Goal: Transaction & Acquisition: Purchase product/service

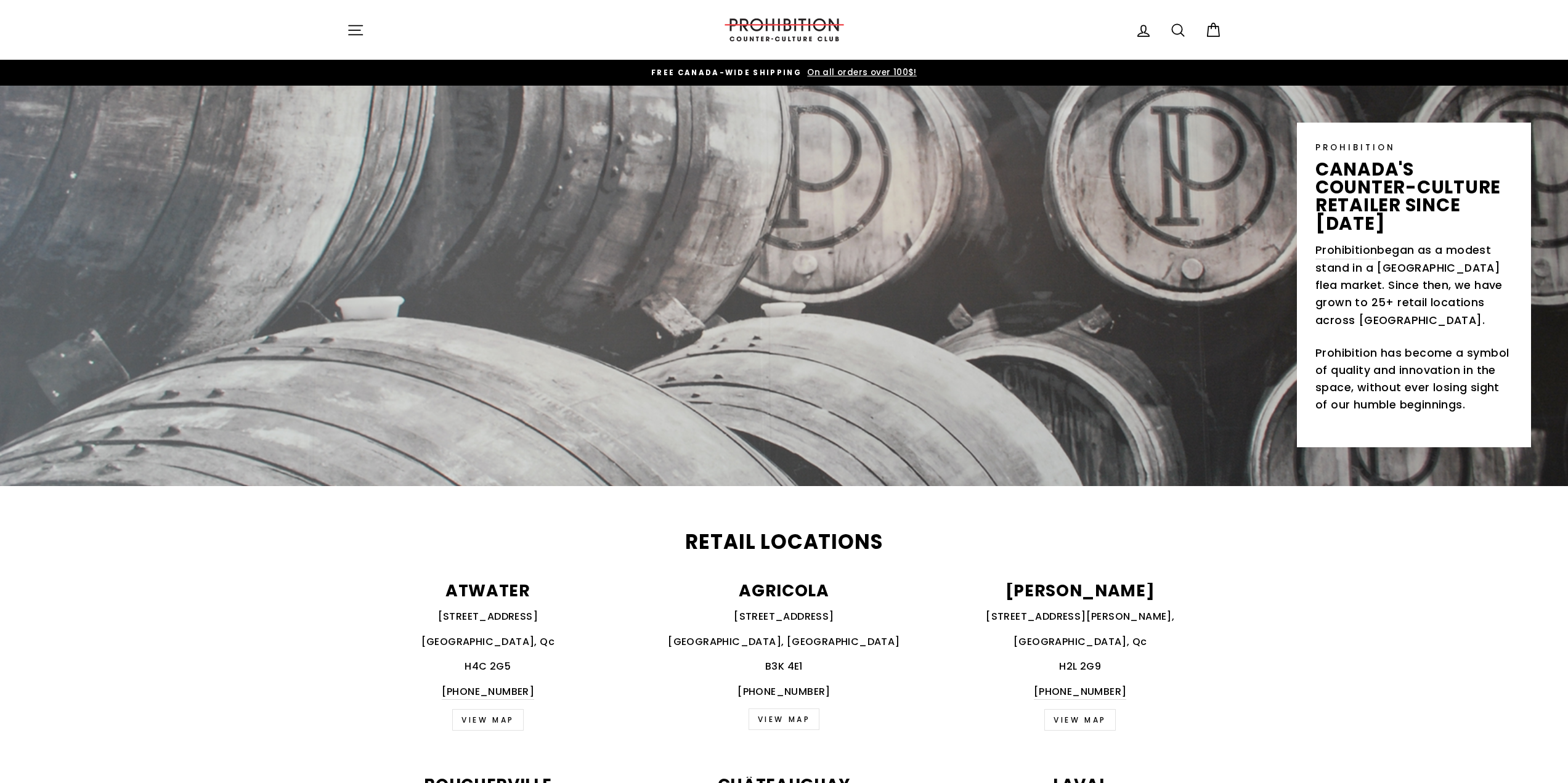
click at [347, 21] on button "Site navigation" at bounding box center [355, 29] width 32 height 27
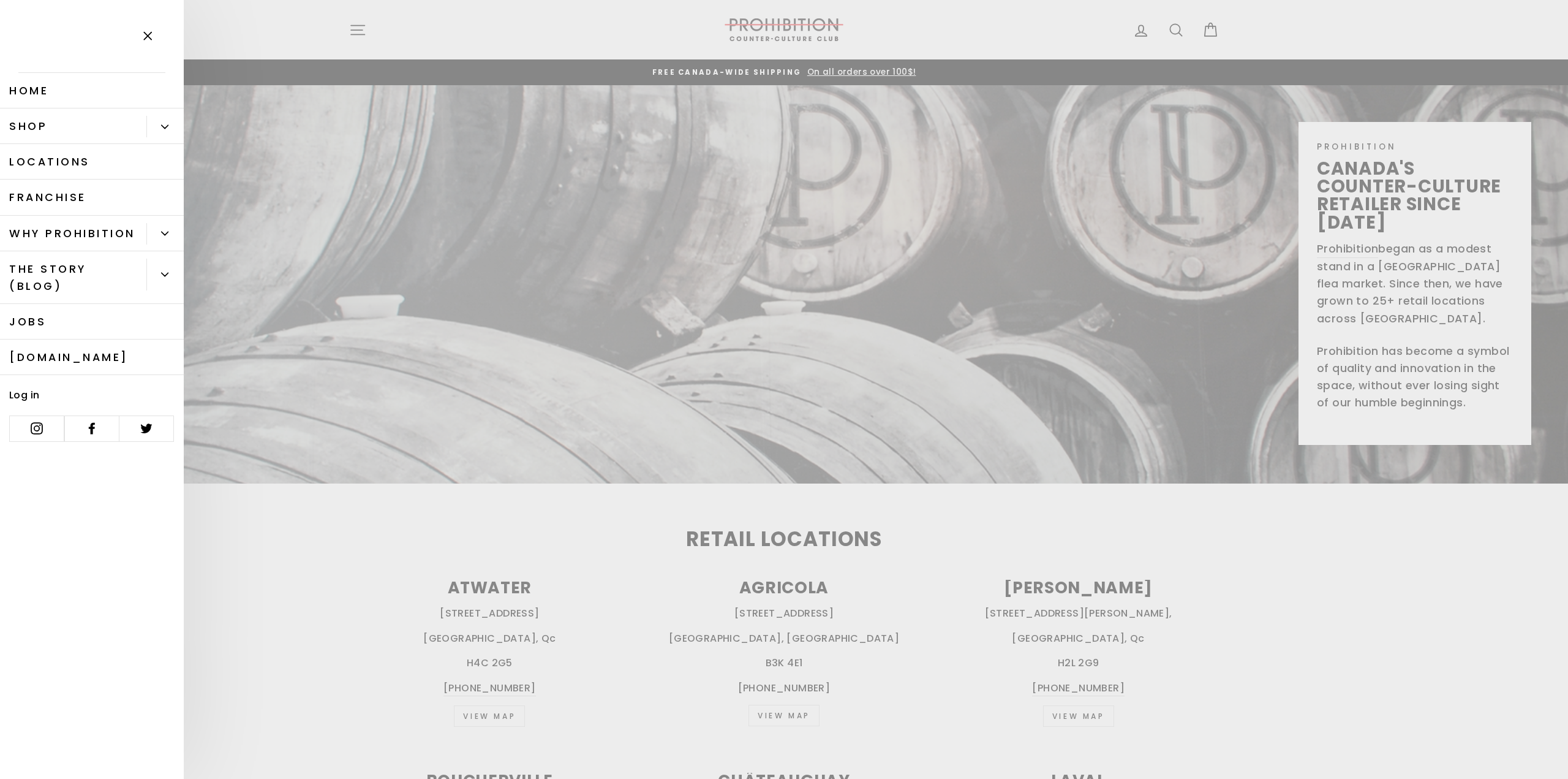
click at [161, 128] on icon "Primary" at bounding box center [164, 126] width 7 height 7
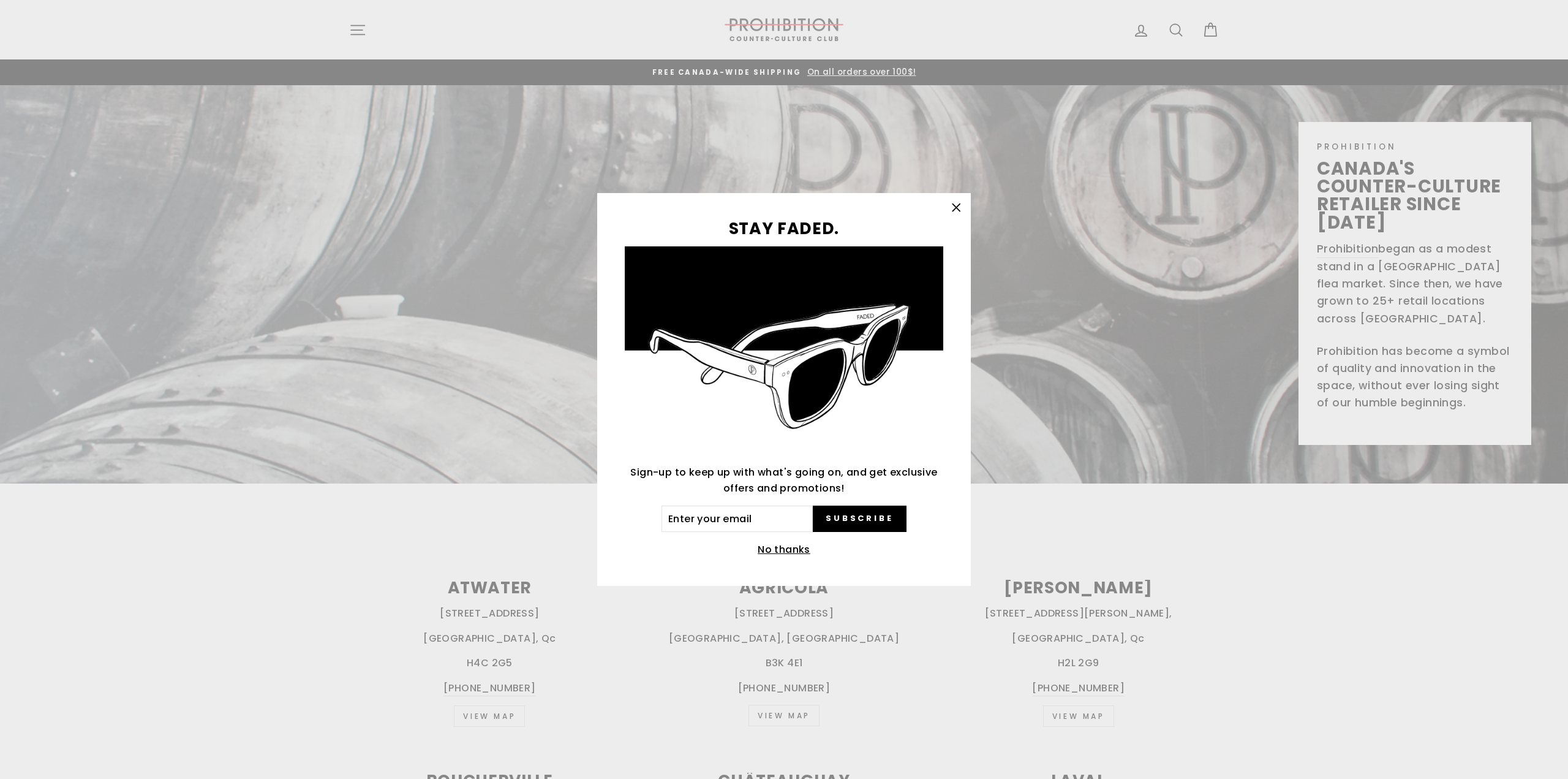
click at [959, 202] on icon "button" at bounding box center [956, 208] width 17 height 17
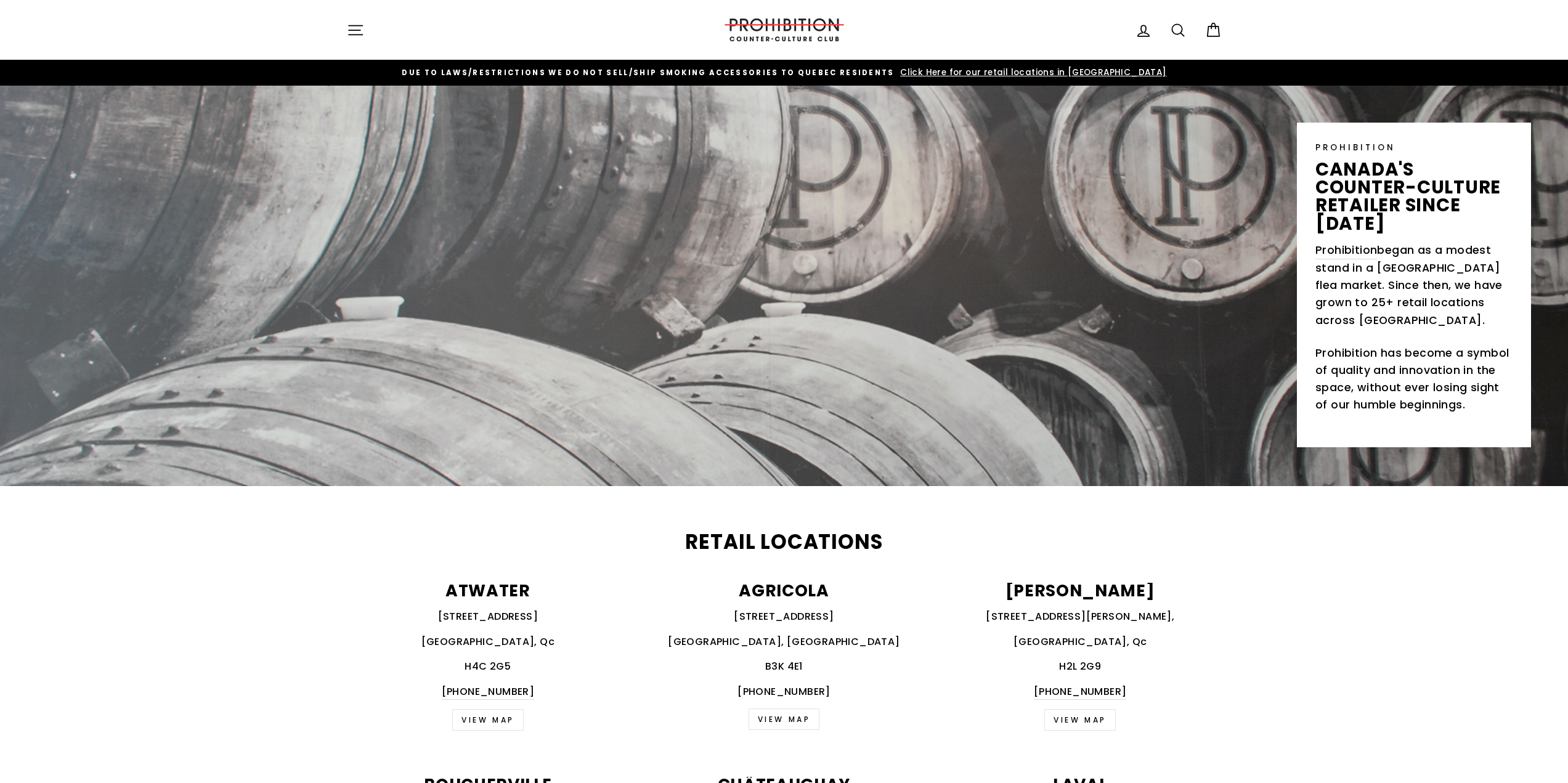
click at [362, 30] on icon "button" at bounding box center [356, 30] width 17 height 17
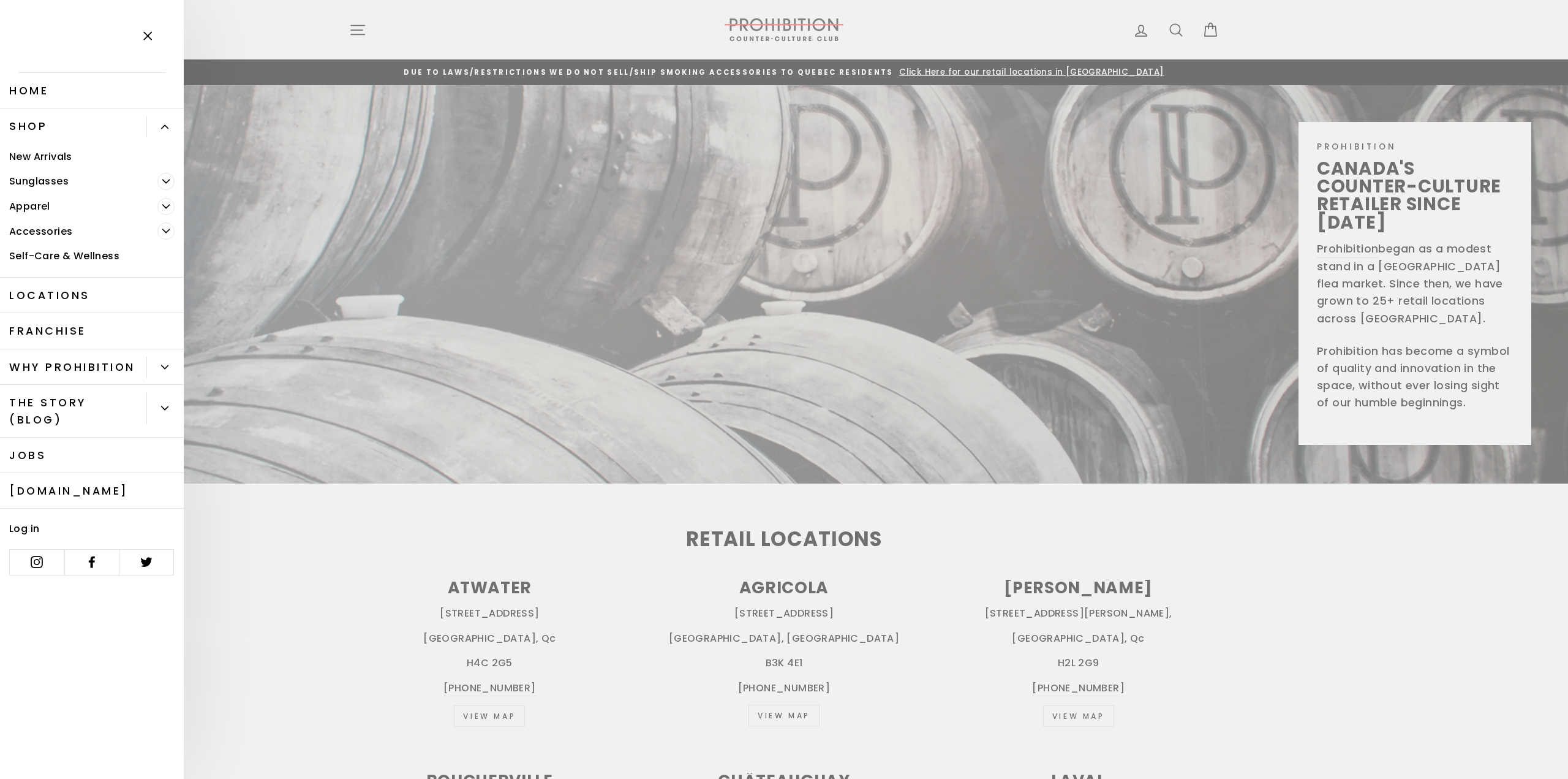
click at [165, 229] on icon "Primary" at bounding box center [166, 231] width 7 height 7
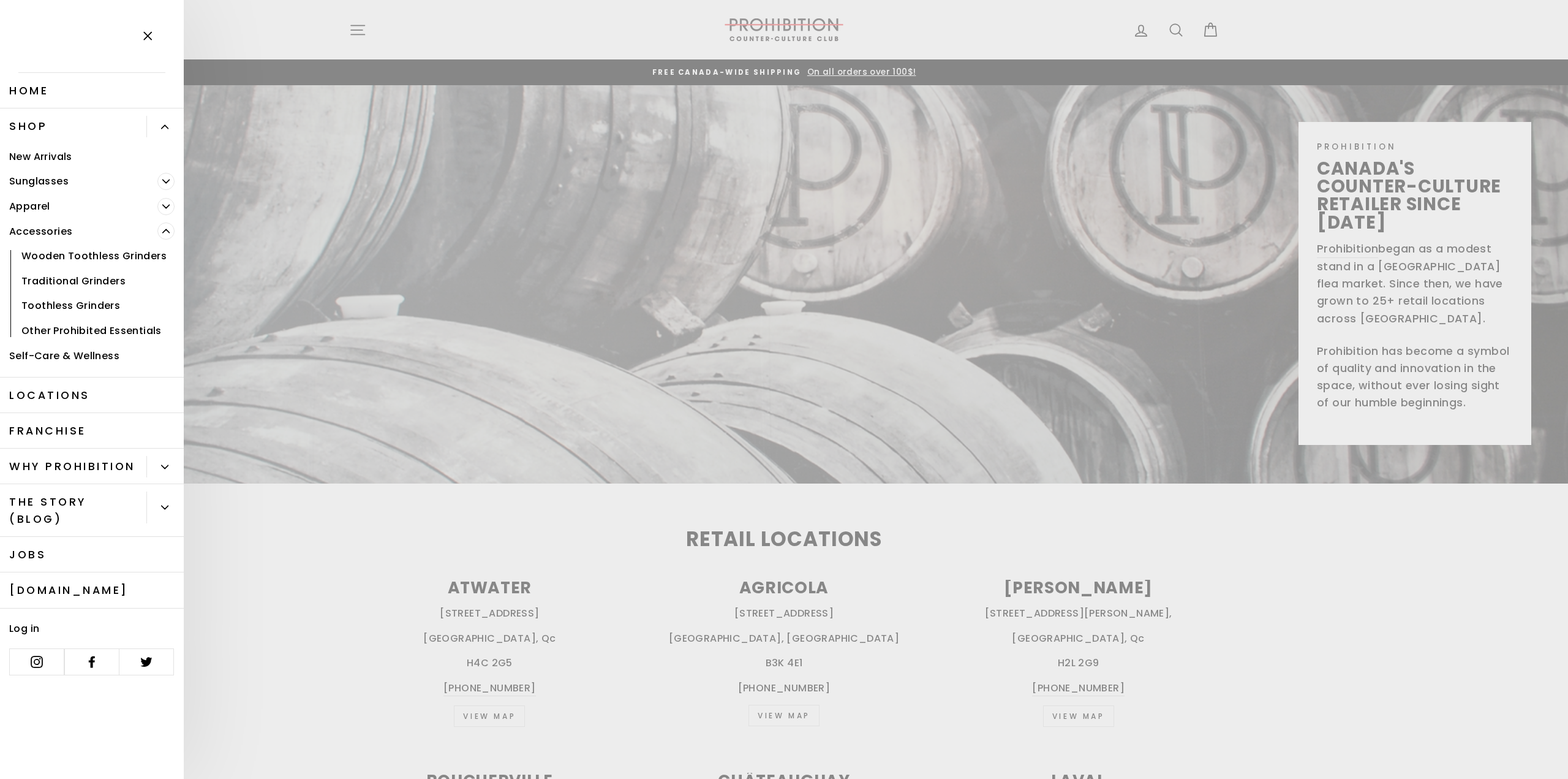
click at [144, 31] on icon "button" at bounding box center [148, 36] width 17 height 17
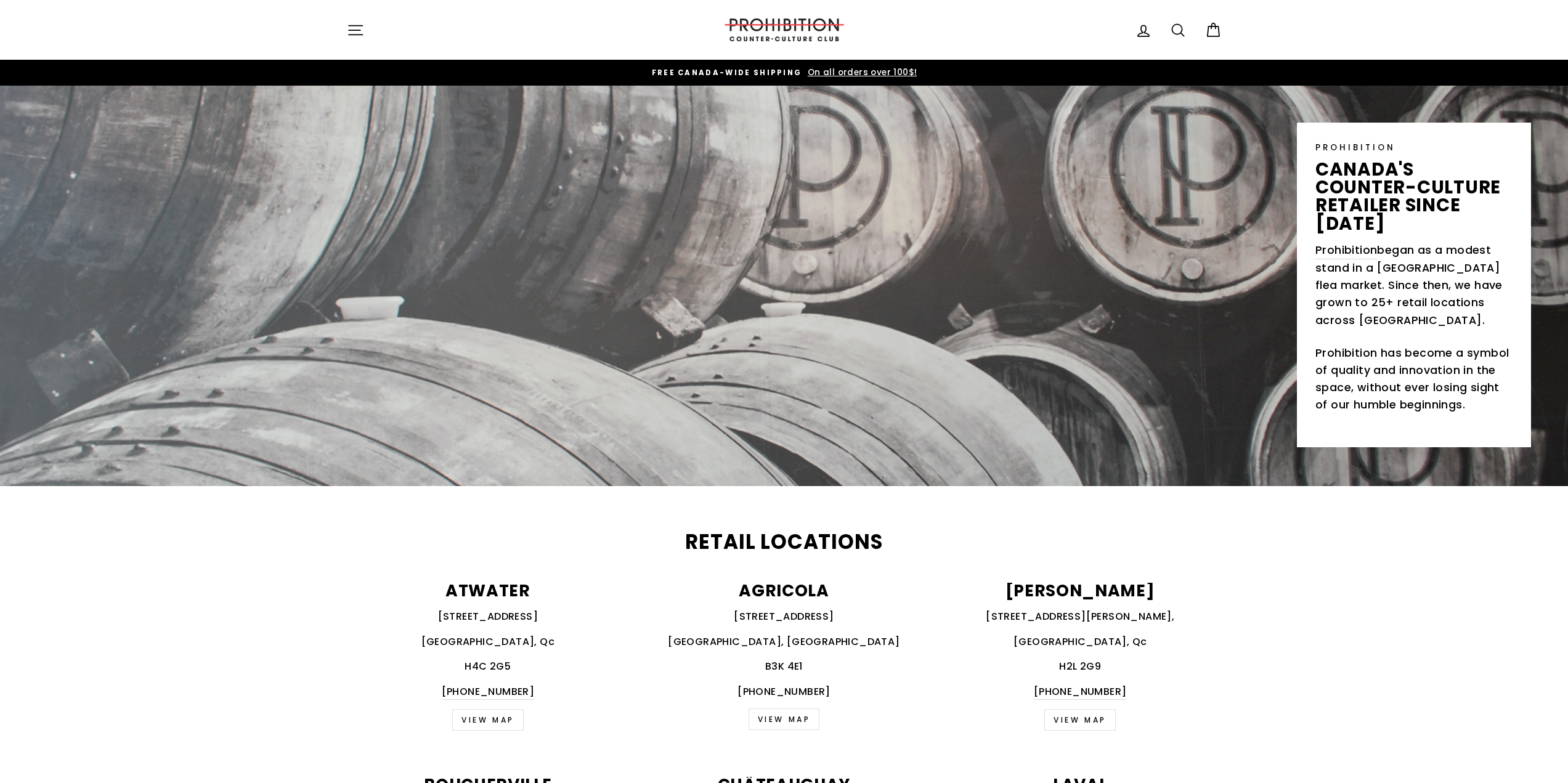
click at [1174, 29] on icon at bounding box center [1178, 30] width 17 height 17
type input "water pipe"
click at [347, 9] on button "Search" at bounding box center [360, 29] width 27 height 41
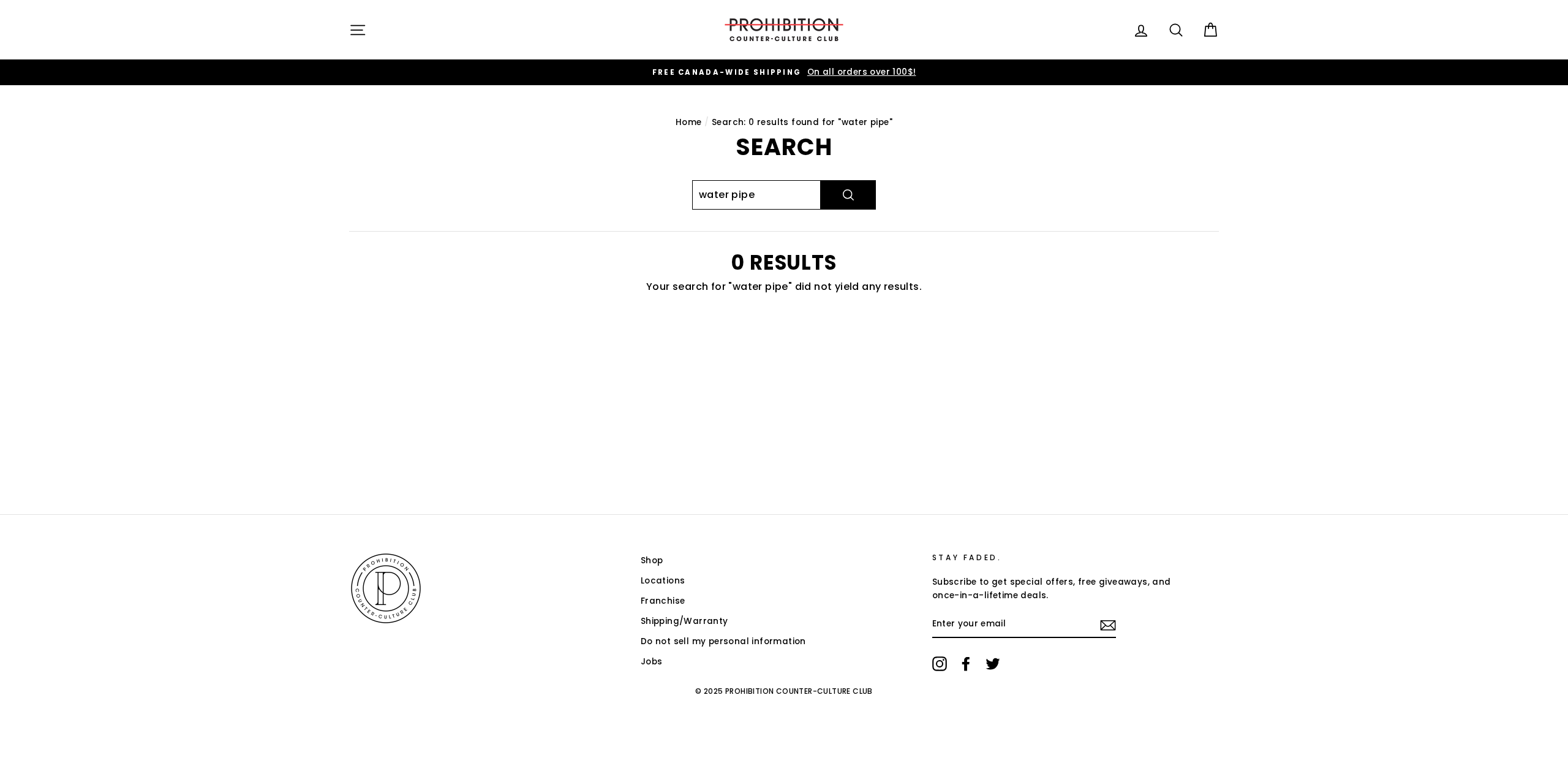
drag, startPoint x: 744, startPoint y: 192, endPoint x: 658, endPoint y: 192, distance: 86.0
click at [658, 192] on div "Search water pipe Search 0 results Your search for "water pipe" did not yield a…" at bounding box center [777, 230] width 883 height 190
type input "abong"
click at [821, 180] on button "Search" at bounding box center [848, 194] width 55 height 29
click at [701, 195] on input "abong" at bounding box center [756, 194] width 129 height 29
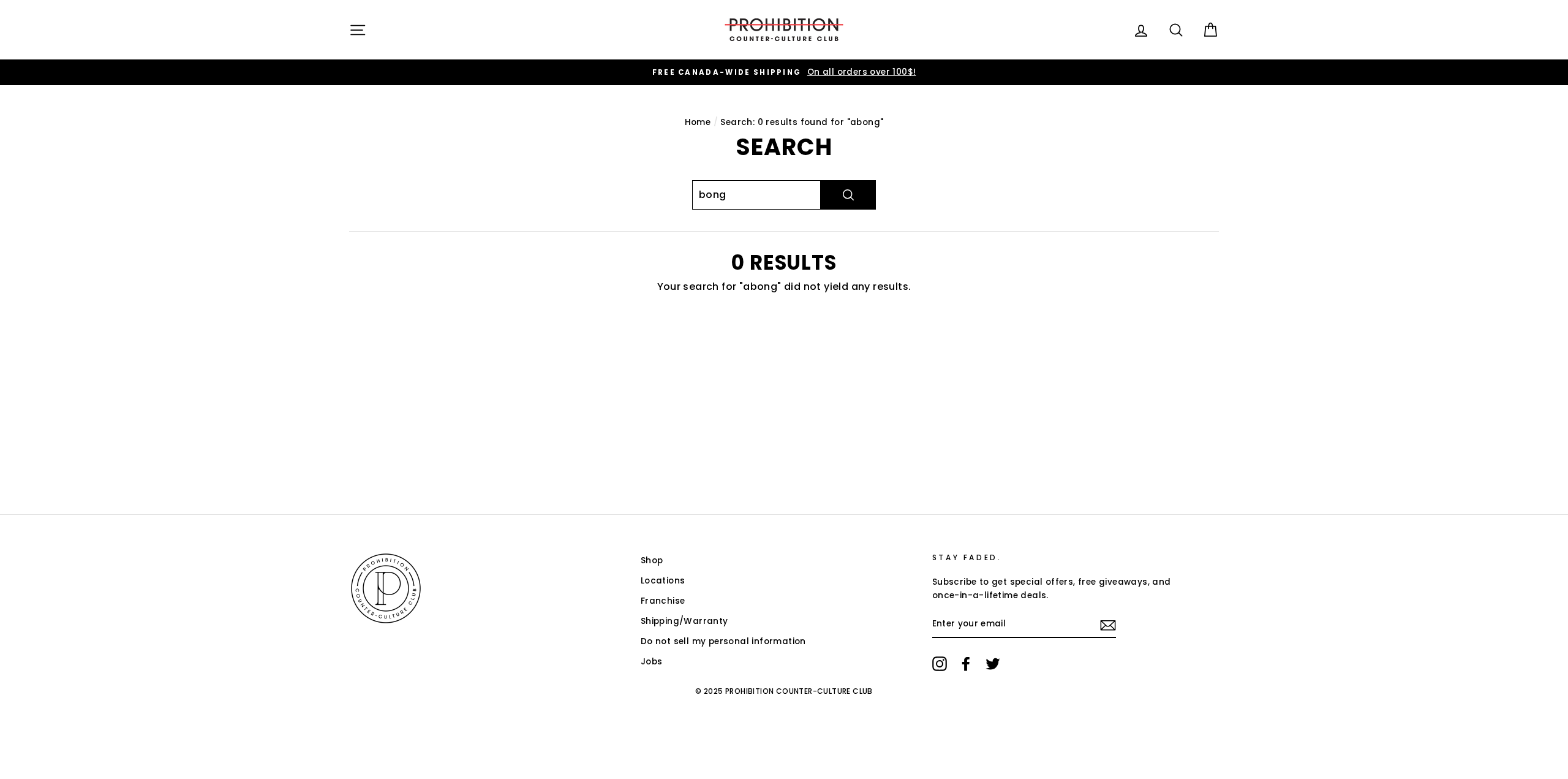
type input "bong"
click at [821, 180] on button "Search" at bounding box center [848, 194] width 55 height 29
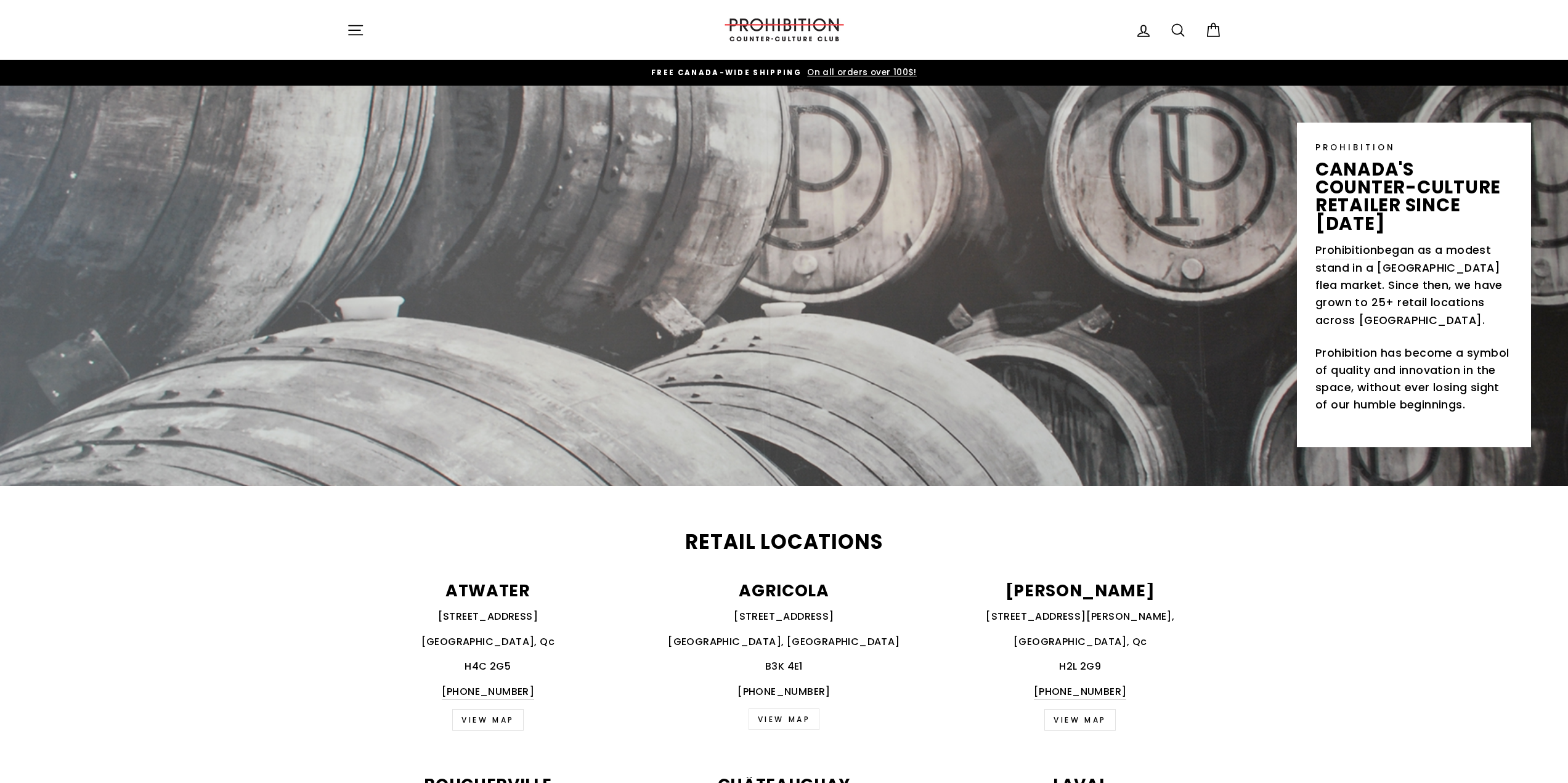
click at [350, 35] on icon "button" at bounding box center [356, 30] width 17 height 17
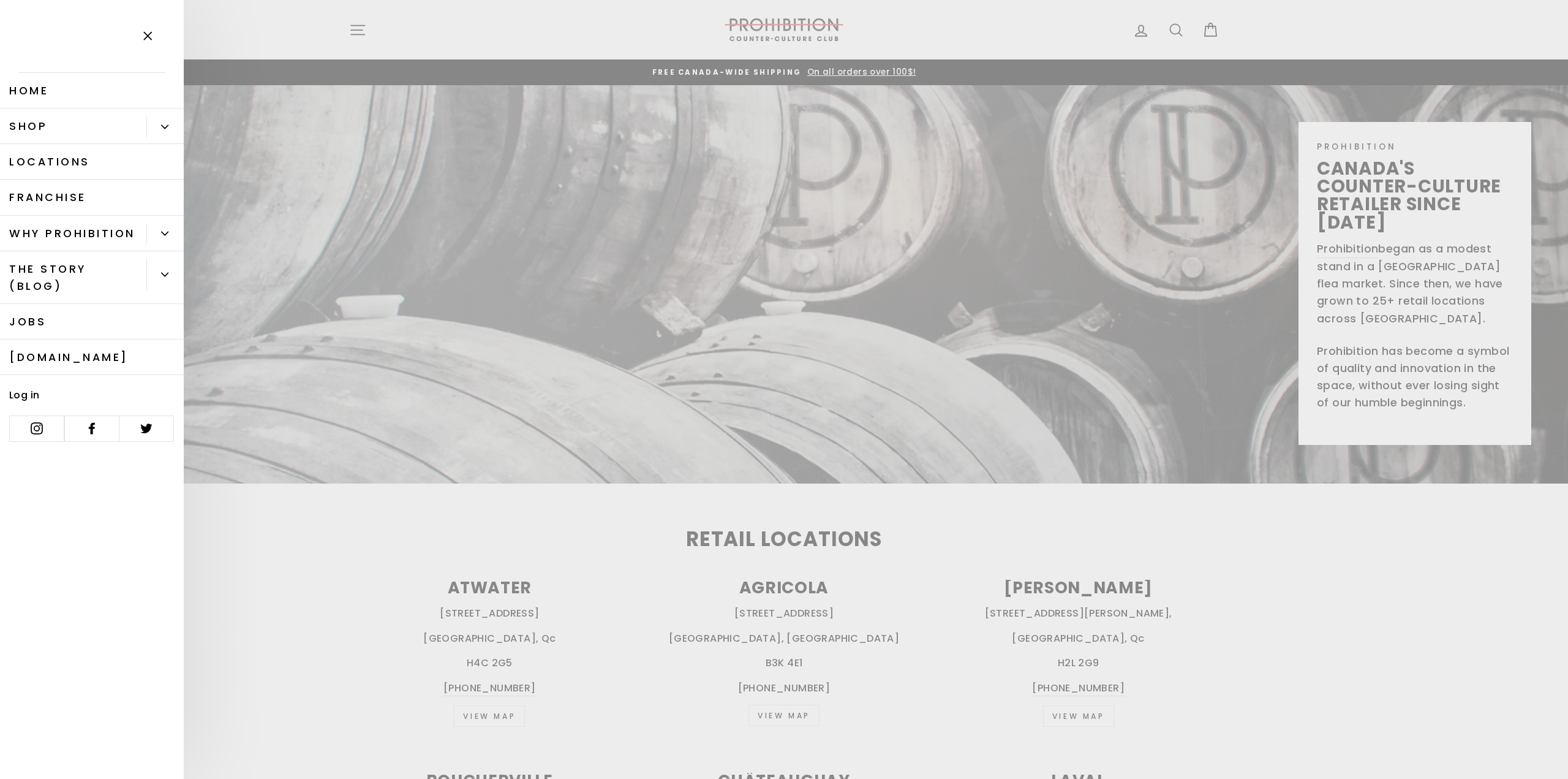
click at [161, 126] on icon "Primary" at bounding box center [164, 126] width 6 height 3
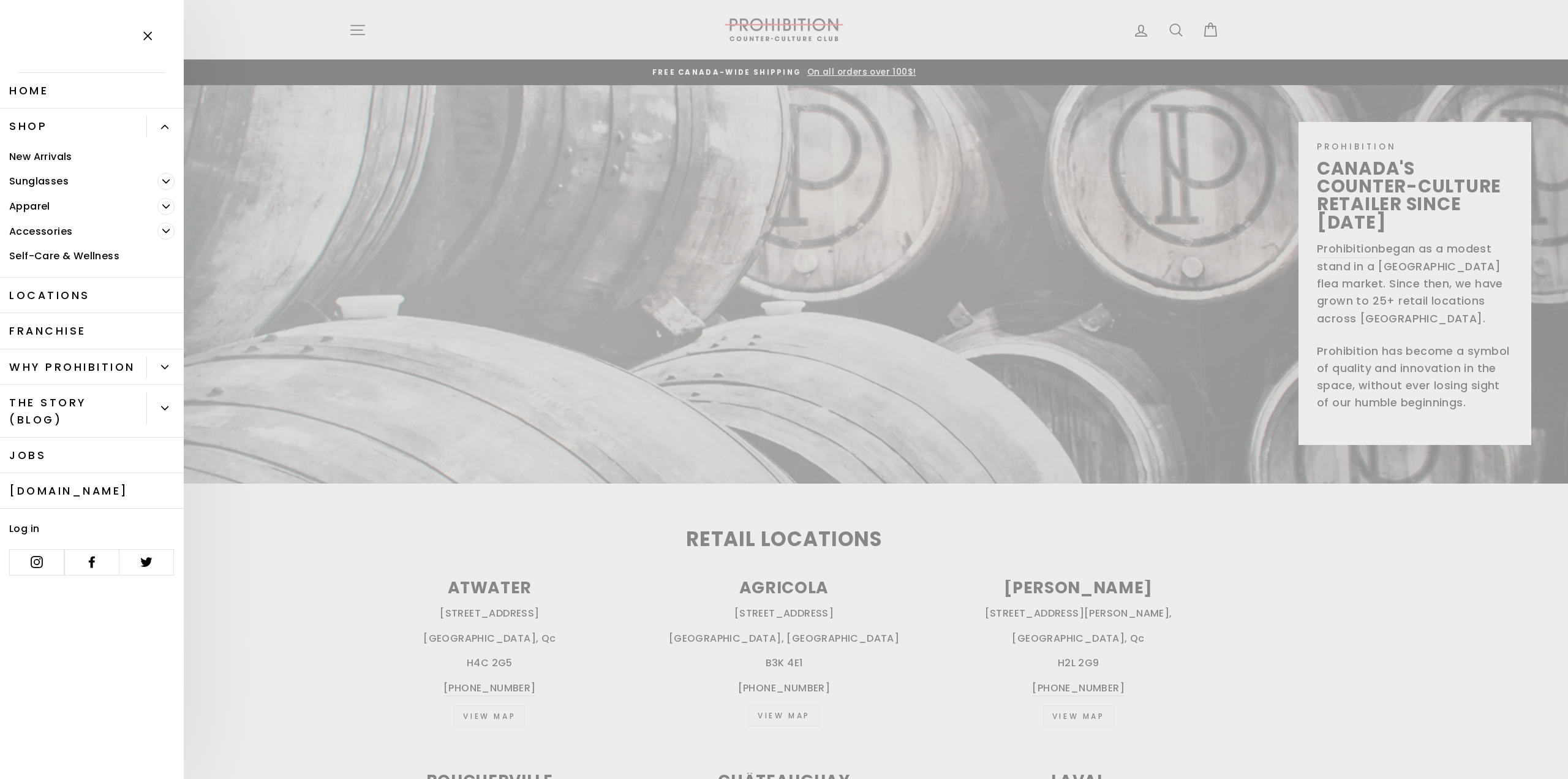
click at [169, 225] on span "Primary" at bounding box center [166, 231] width 17 height 17
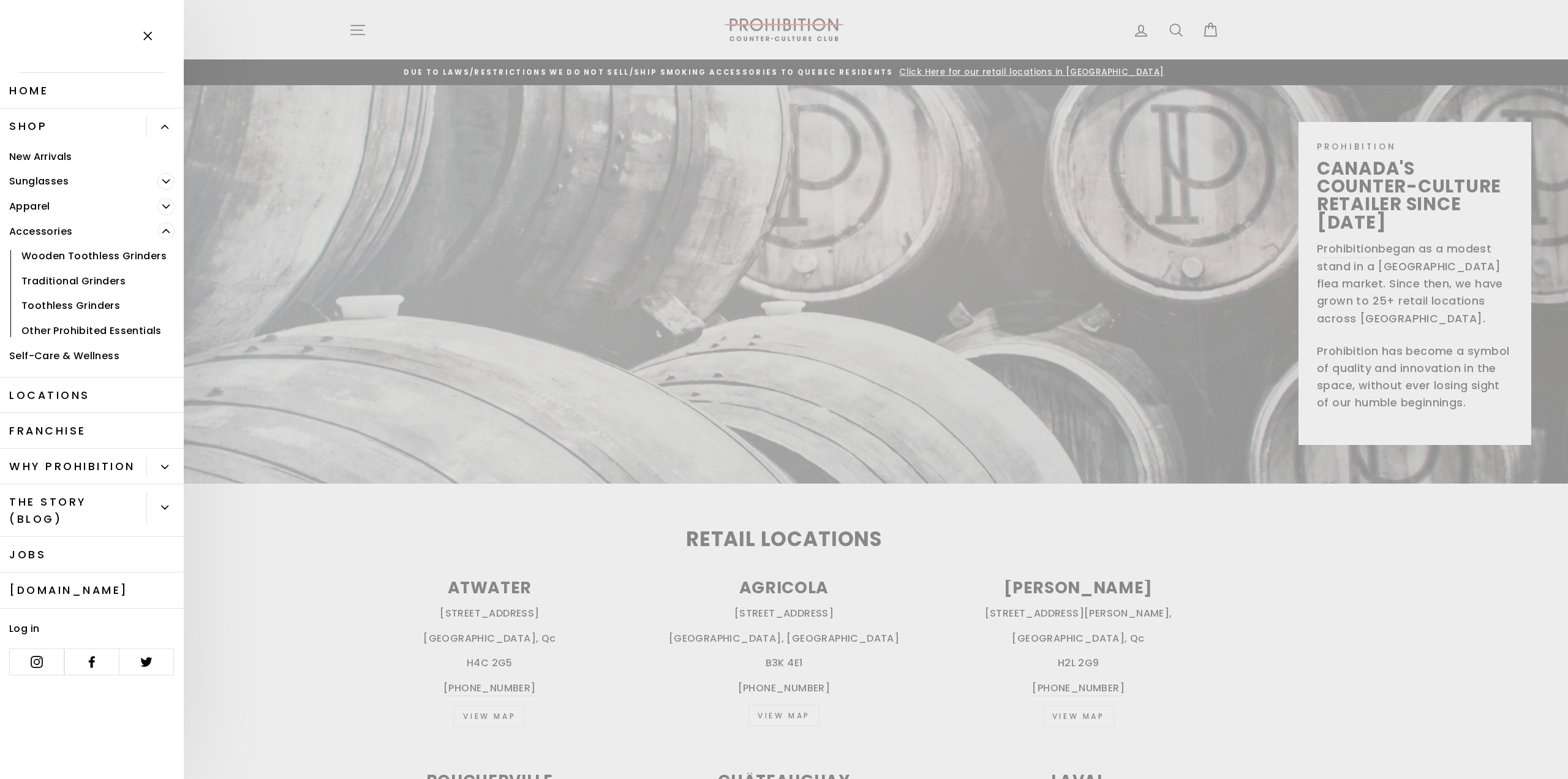
click at [118, 260] on link "Wooden Toothless Grinders" at bounding box center [91, 256] width 184 height 25
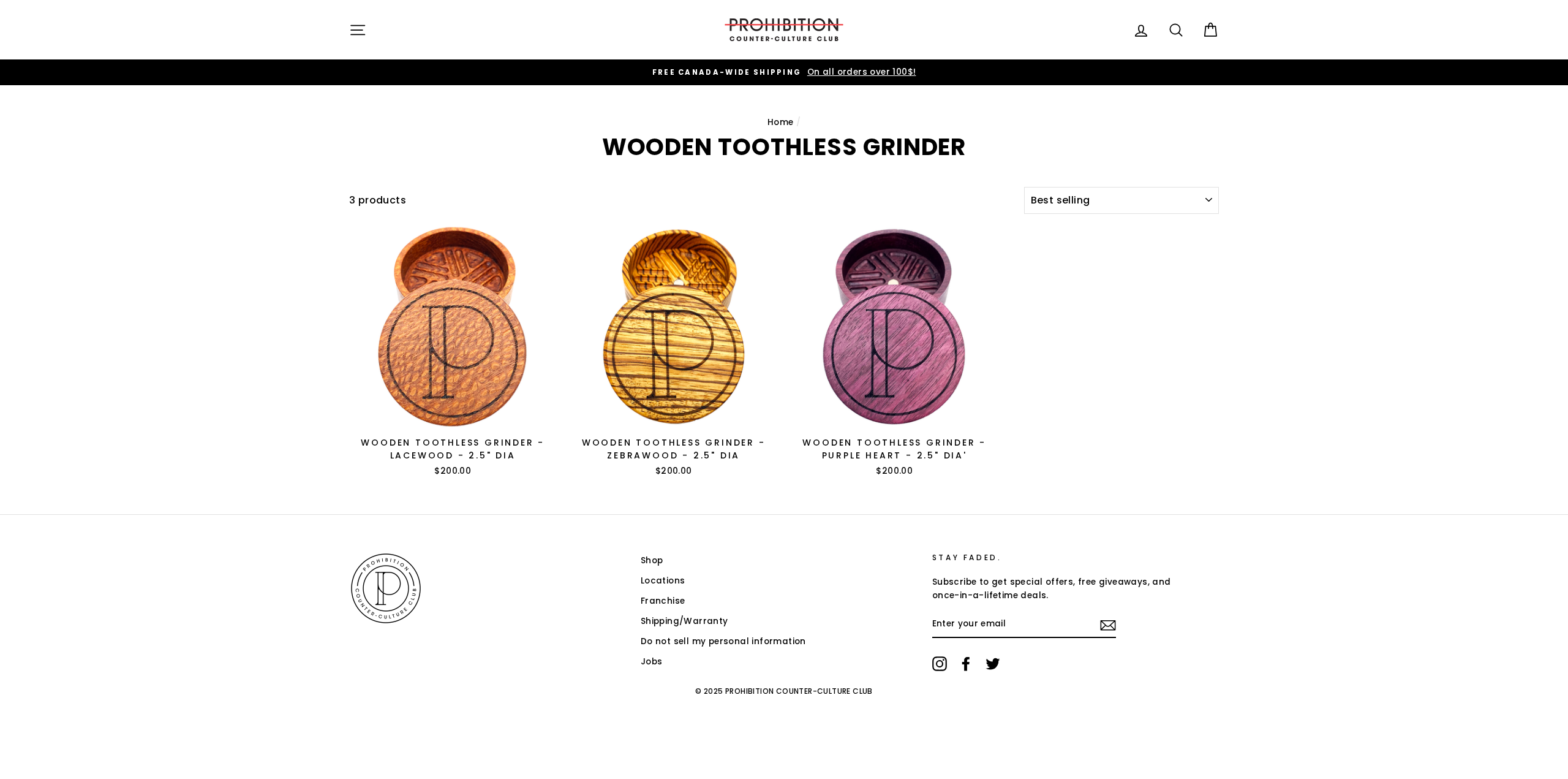
select select "best-selling"
drag, startPoint x: 250, startPoint y: 239, endPoint x: 243, endPoint y: 234, distance: 8.6
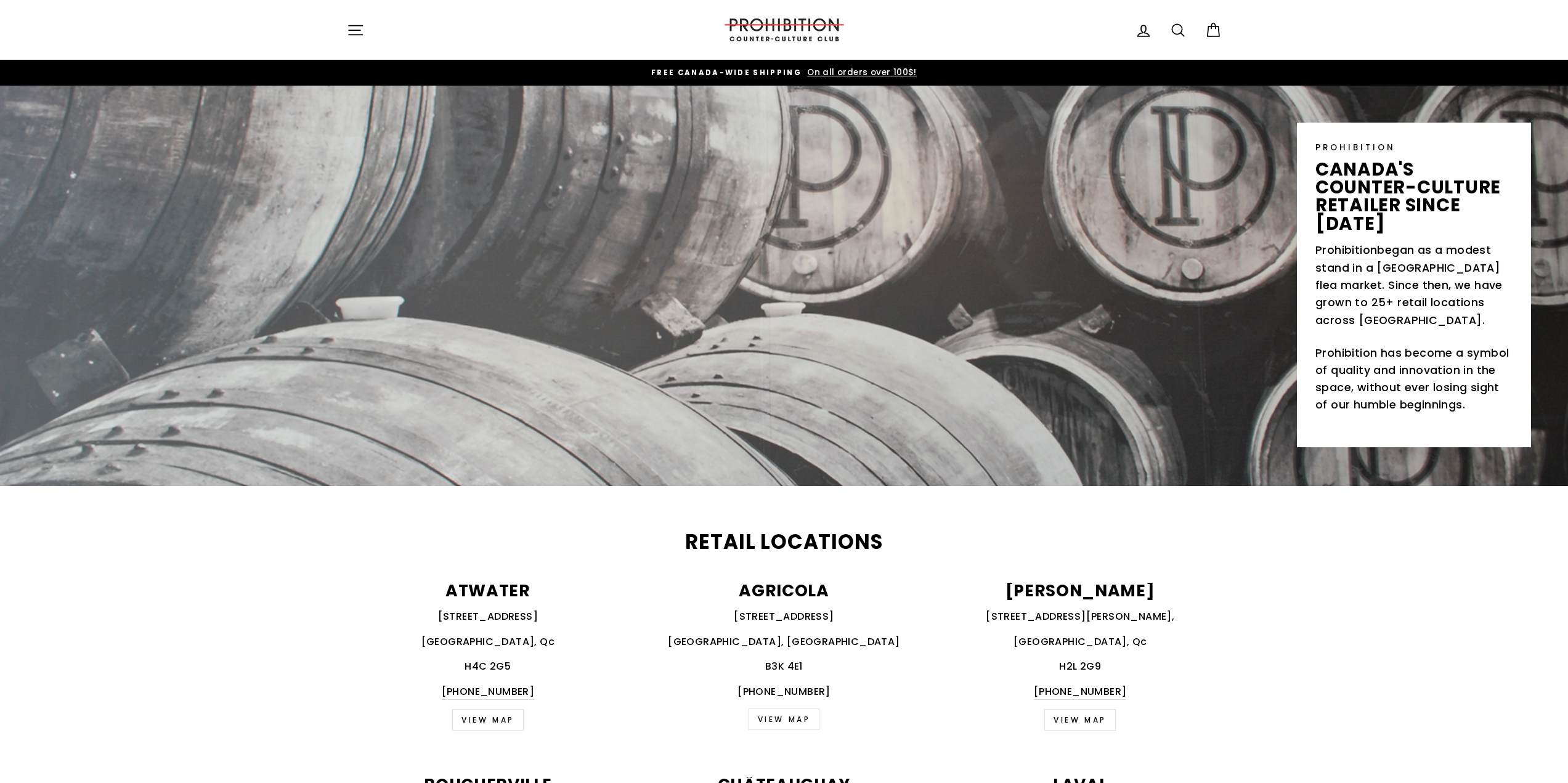
click at [355, 27] on icon "button" at bounding box center [356, 30] width 17 height 17
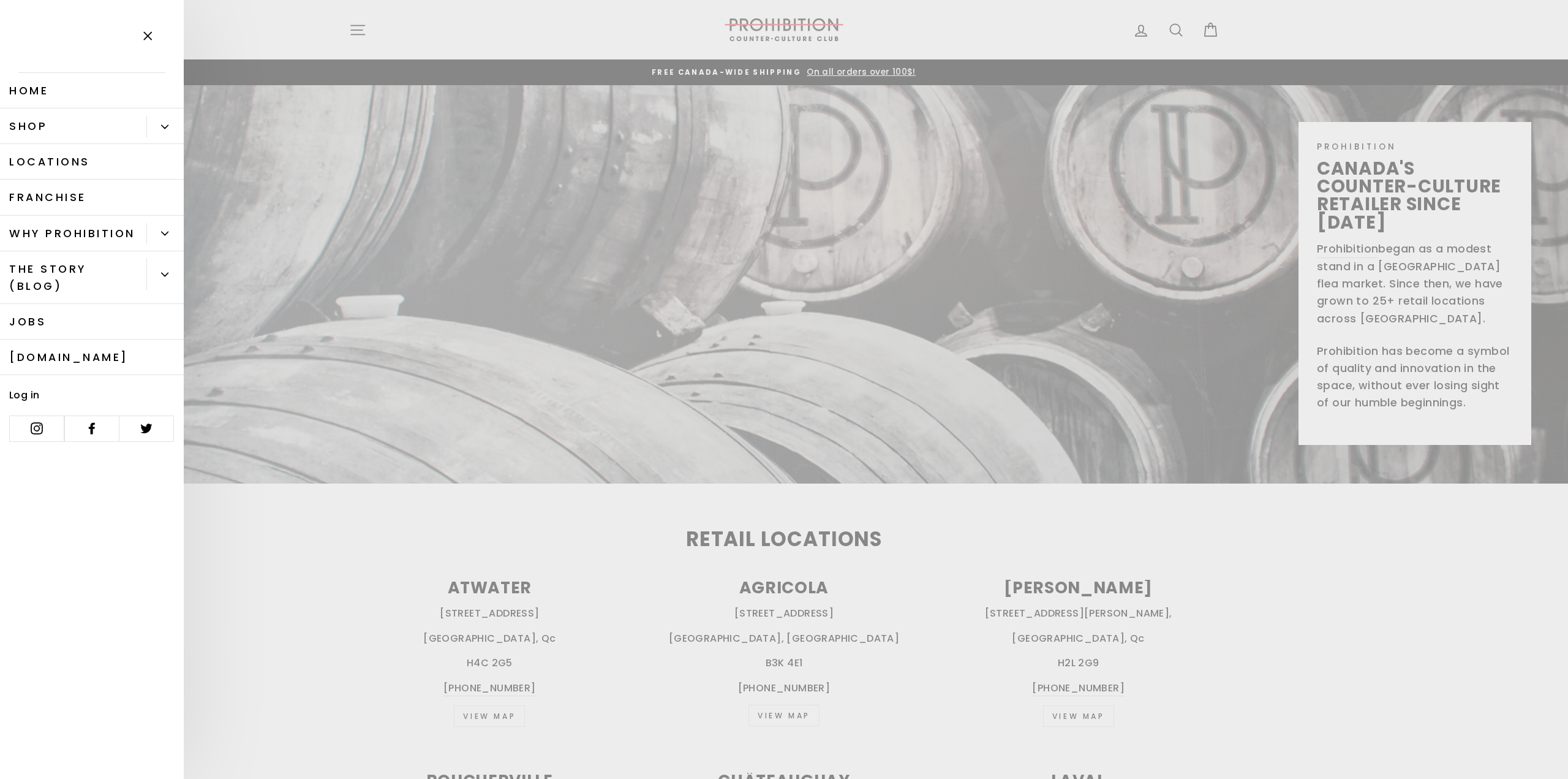
click at [113, 124] on link "Shop" at bounding box center [73, 126] width 146 height 36
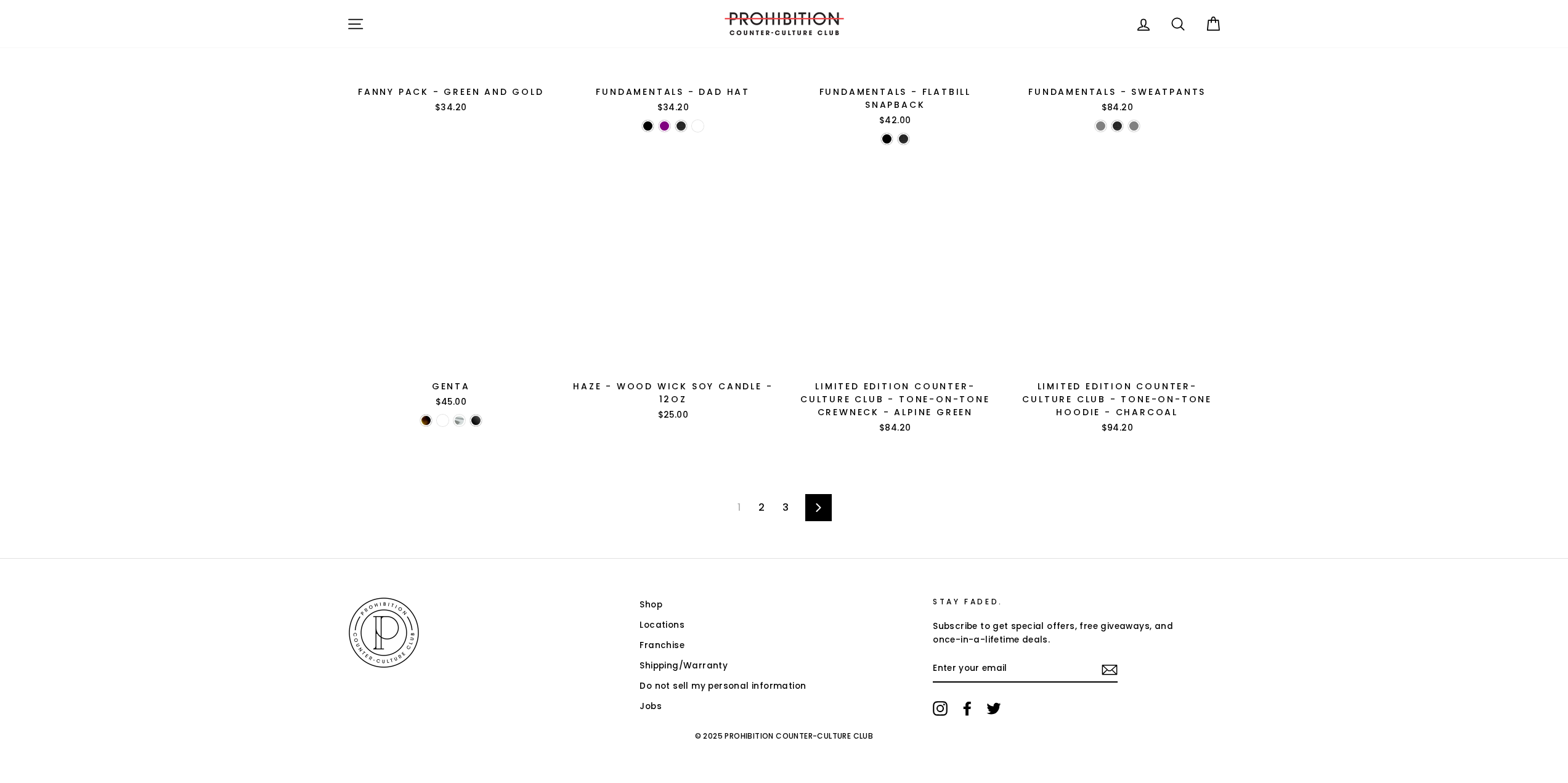
drag, startPoint x: 585, startPoint y: 279, endPoint x: 415, endPoint y: 443, distance: 236.2
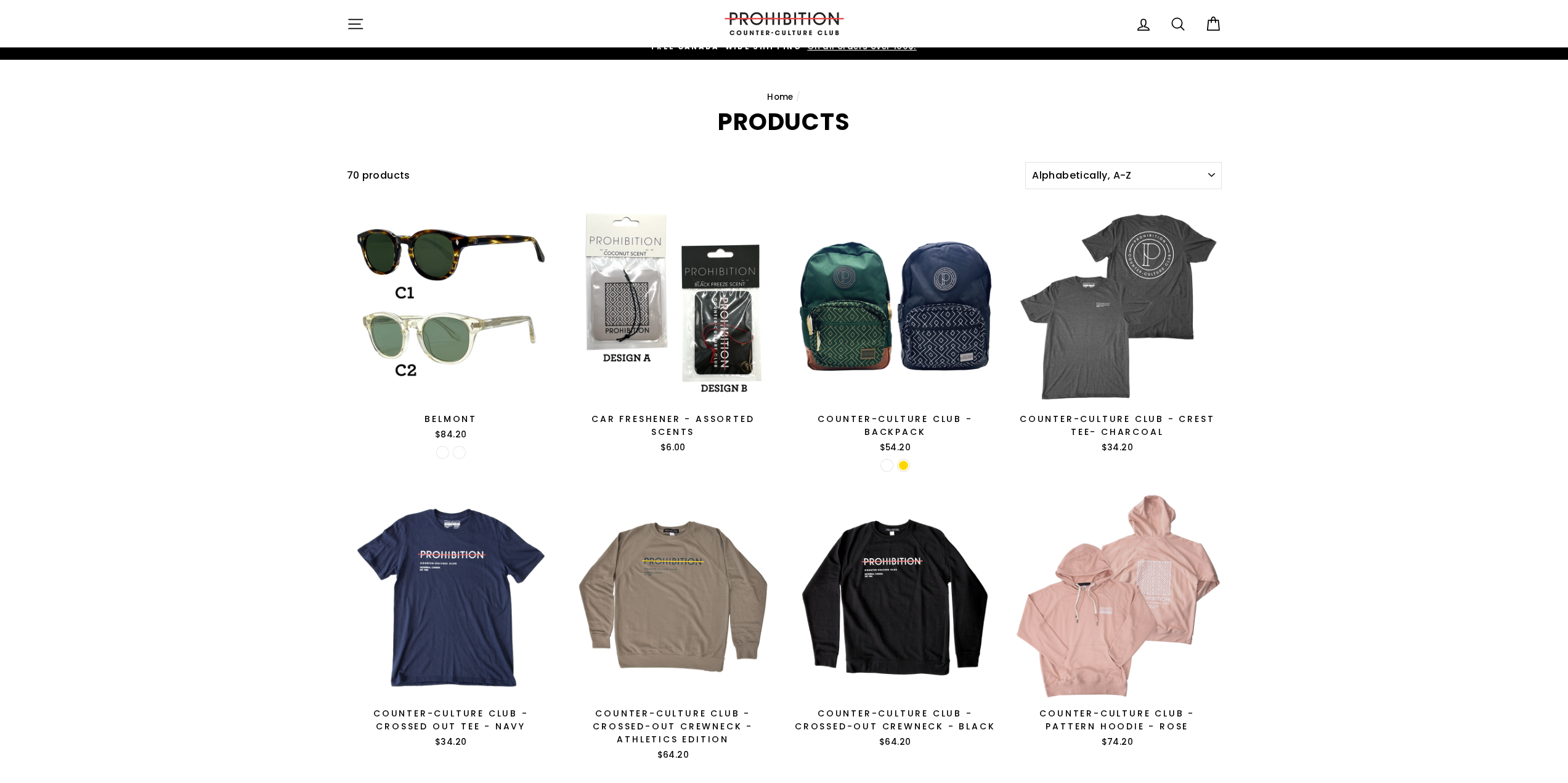
drag, startPoint x: 175, startPoint y: 334, endPoint x: 228, endPoint y: 177, distance: 165.7
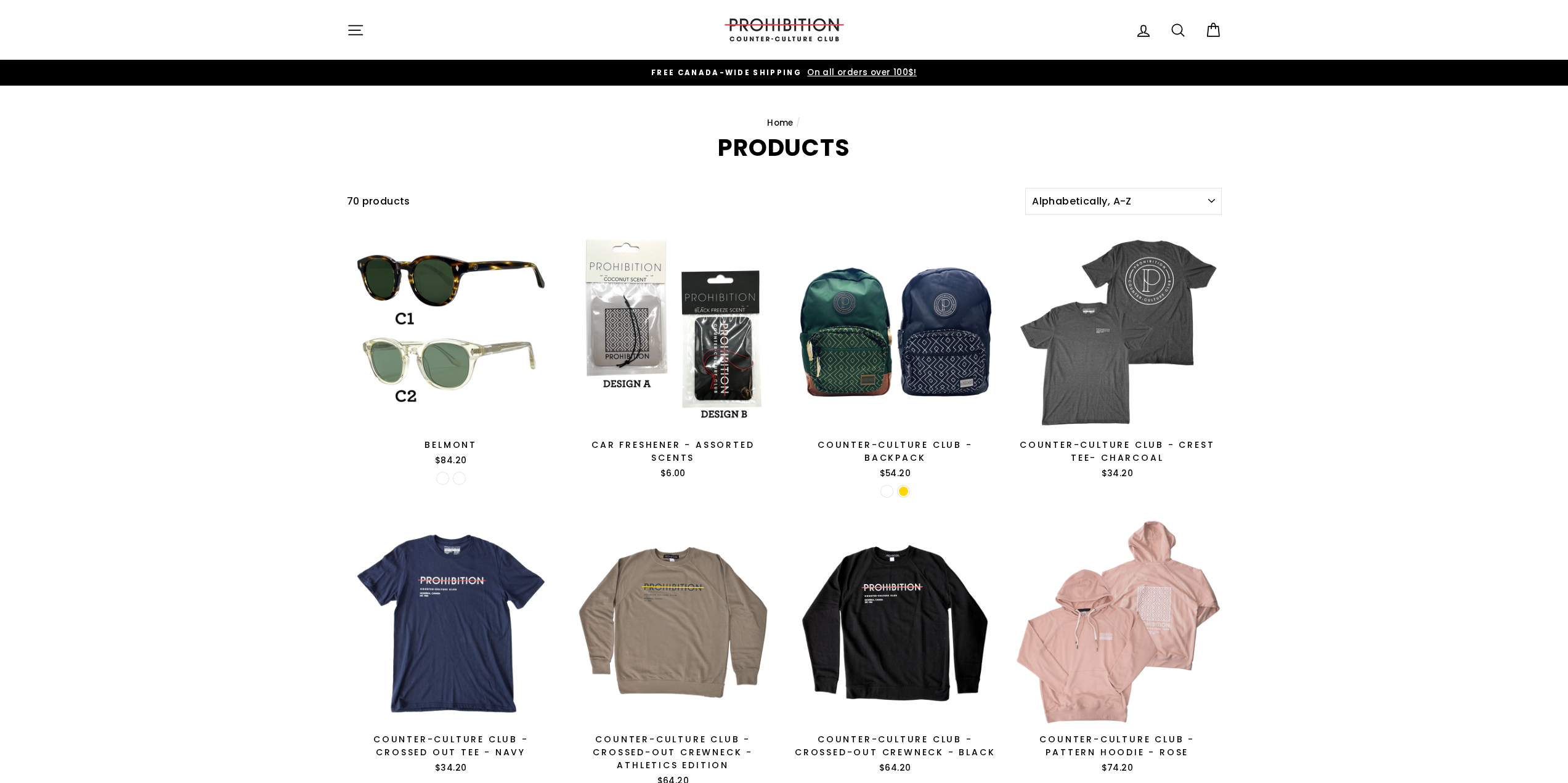
click at [356, 29] on icon "button" at bounding box center [356, 30] width 17 height 17
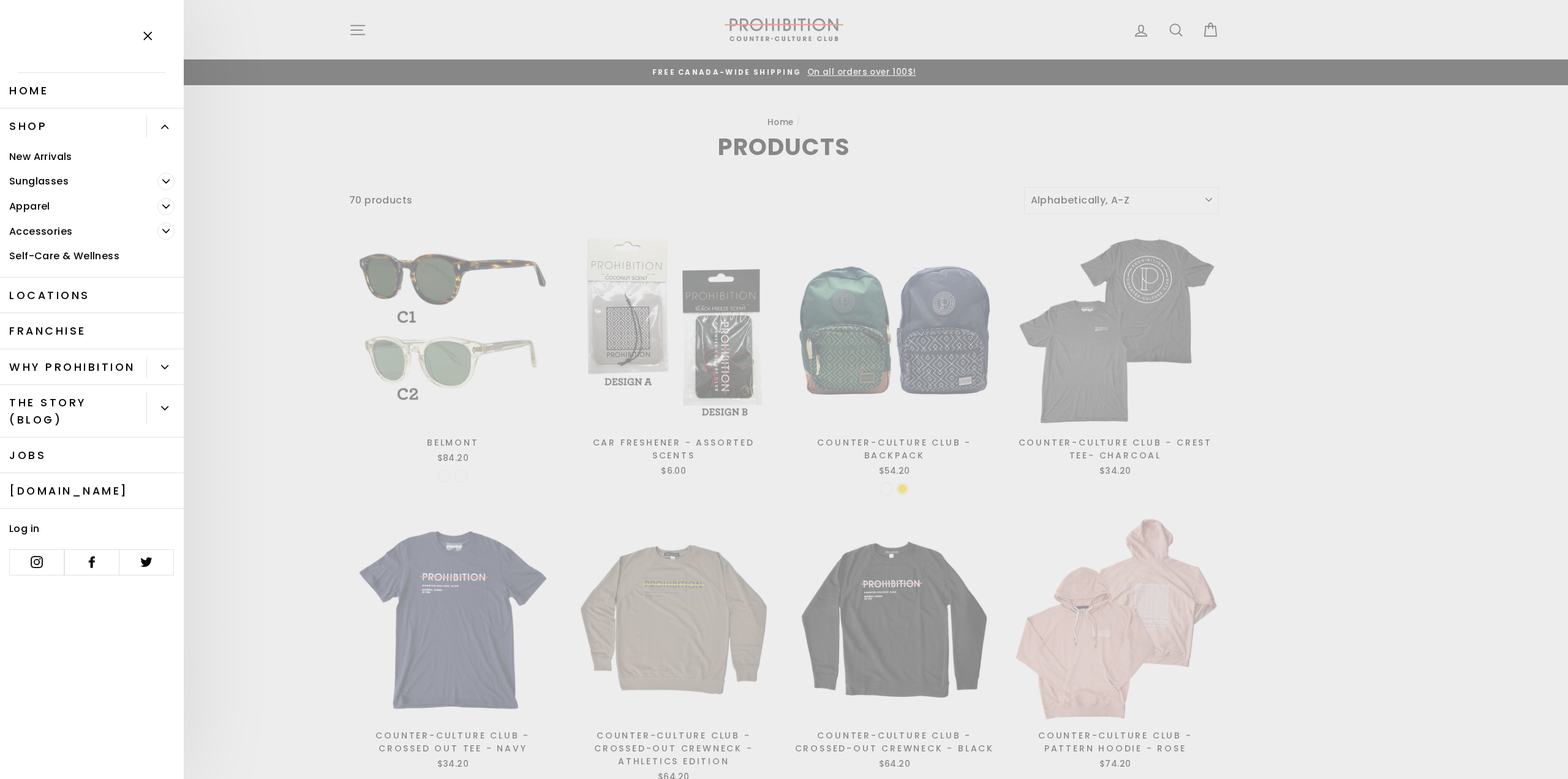
click at [174, 233] on span "Primary" at bounding box center [166, 231] width 17 height 17
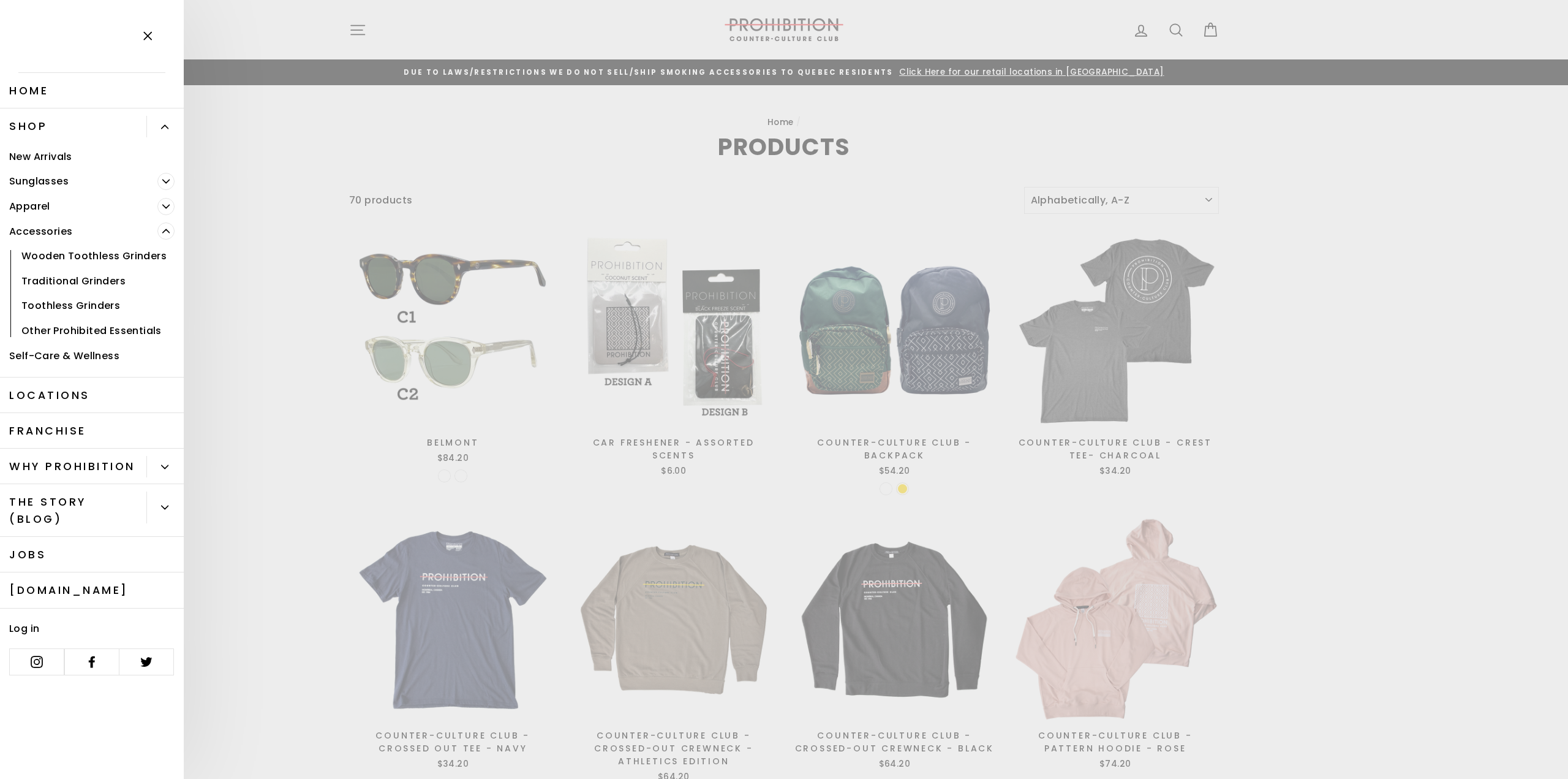
click at [106, 283] on link "Traditional Grinders" at bounding box center [91, 281] width 184 height 25
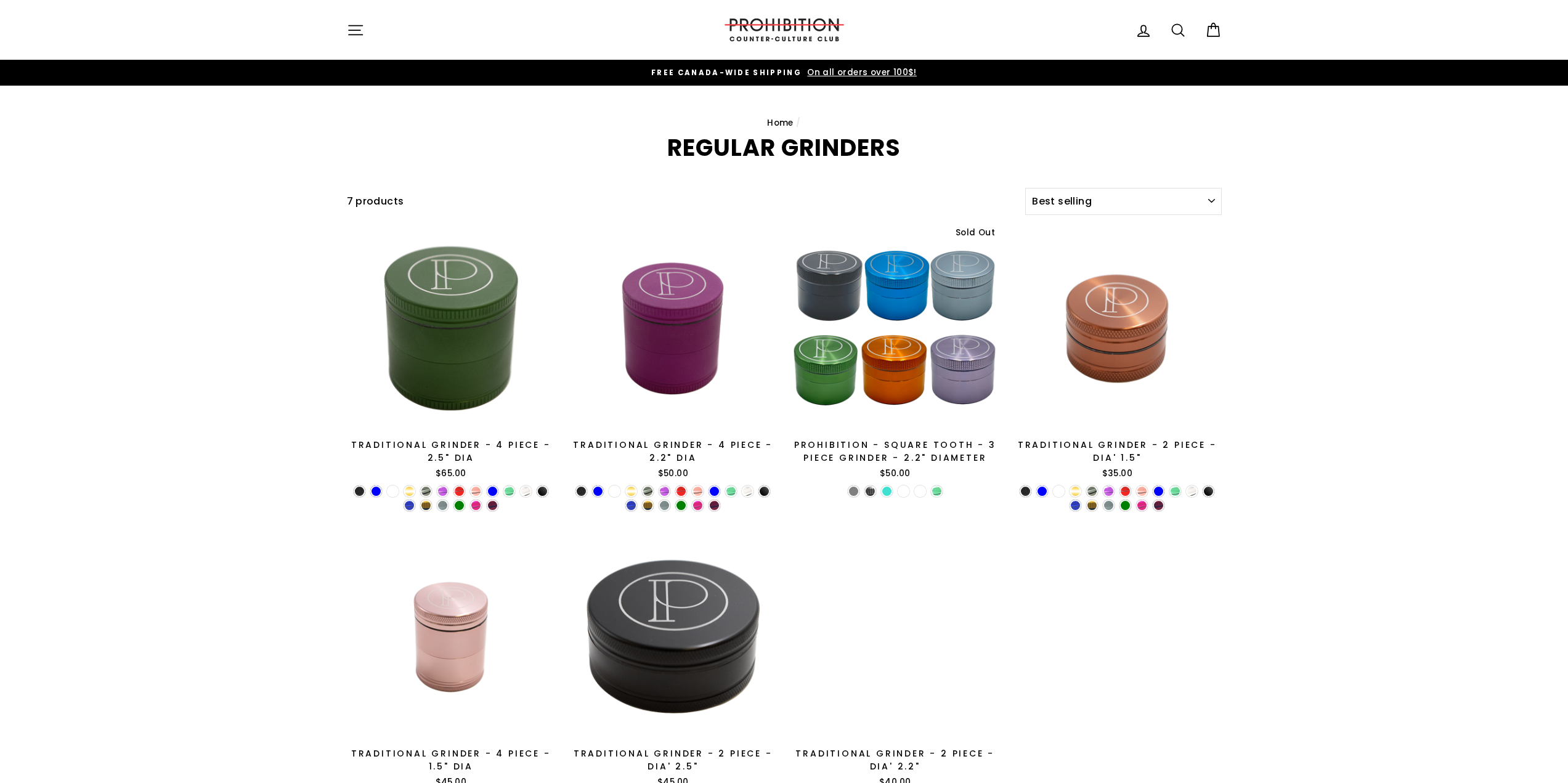
select select "best-selling"
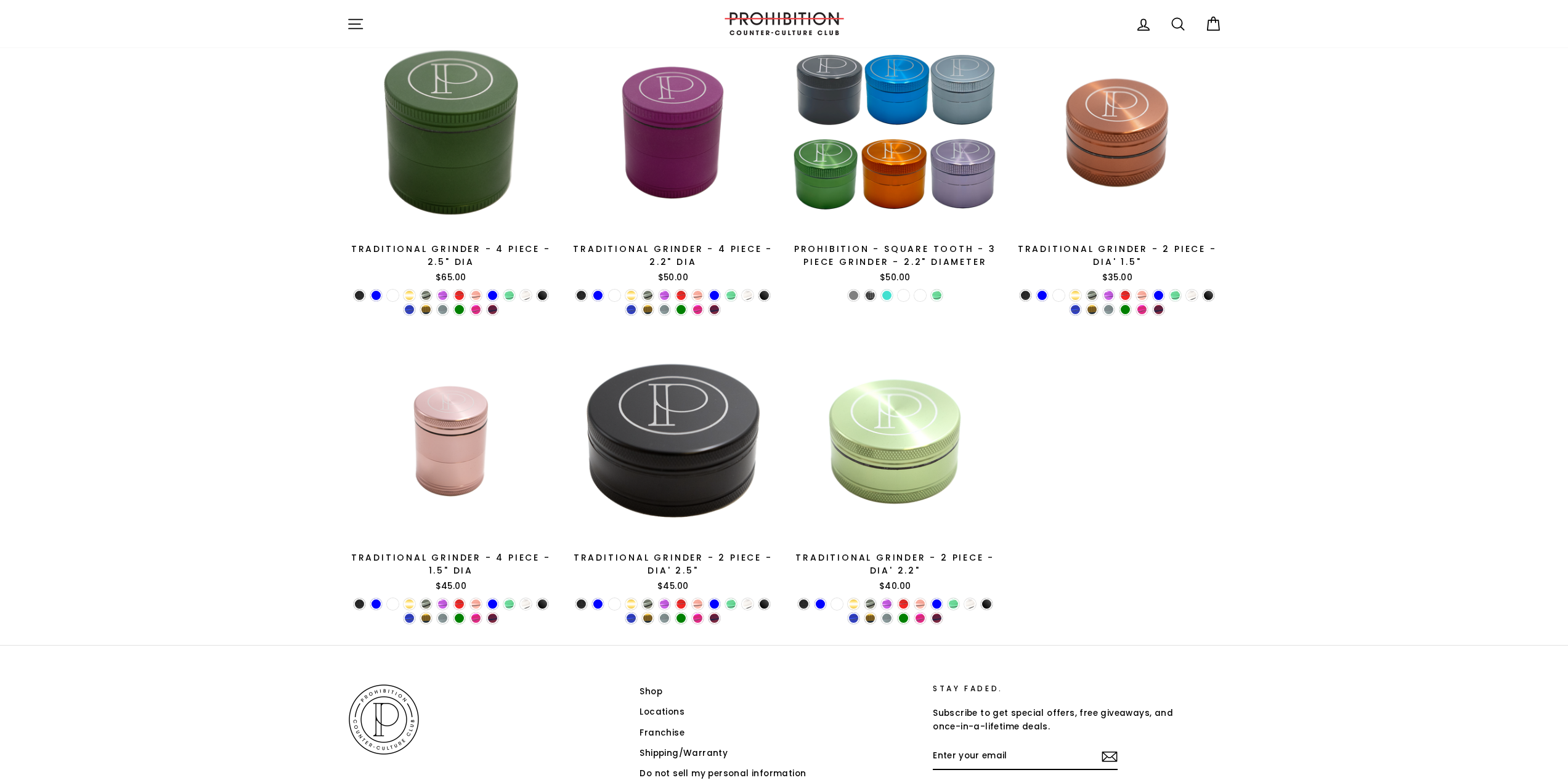
scroll to position [199, 0]
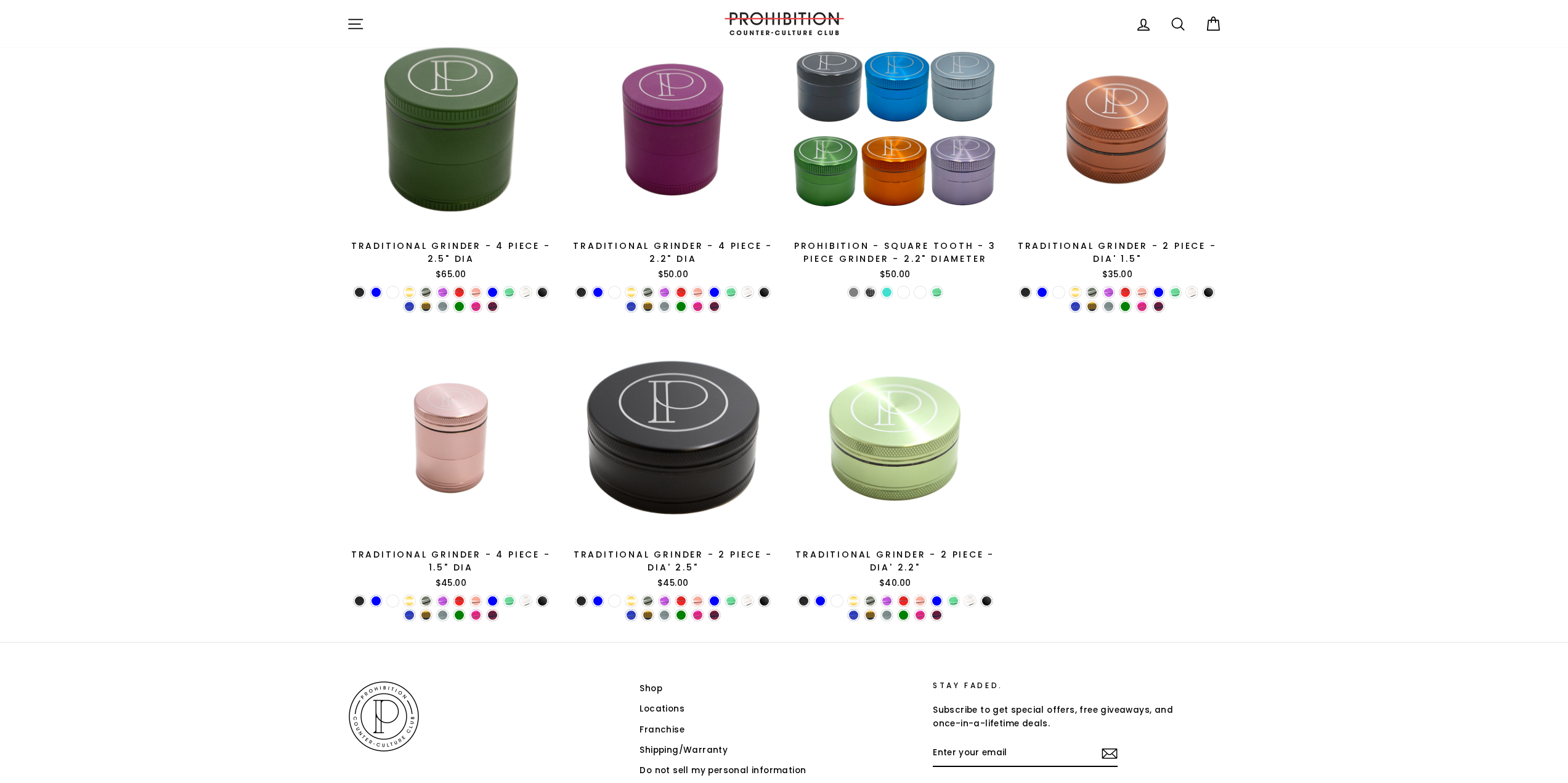
drag, startPoint x: 1291, startPoint y: 578, endPoint x: 1175, endPoint y: 551, distance: 119.1
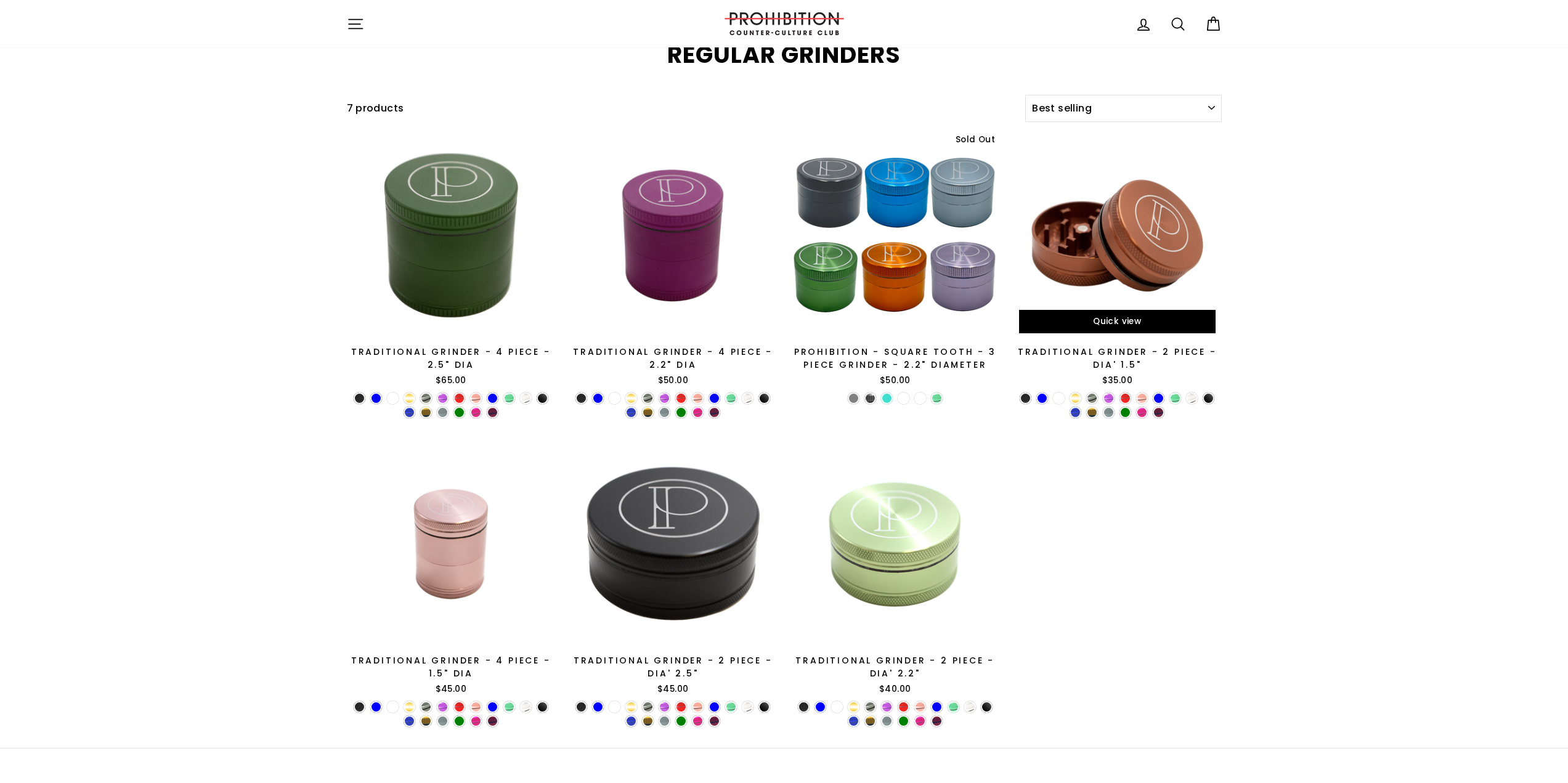
scroll to position [0, 0]
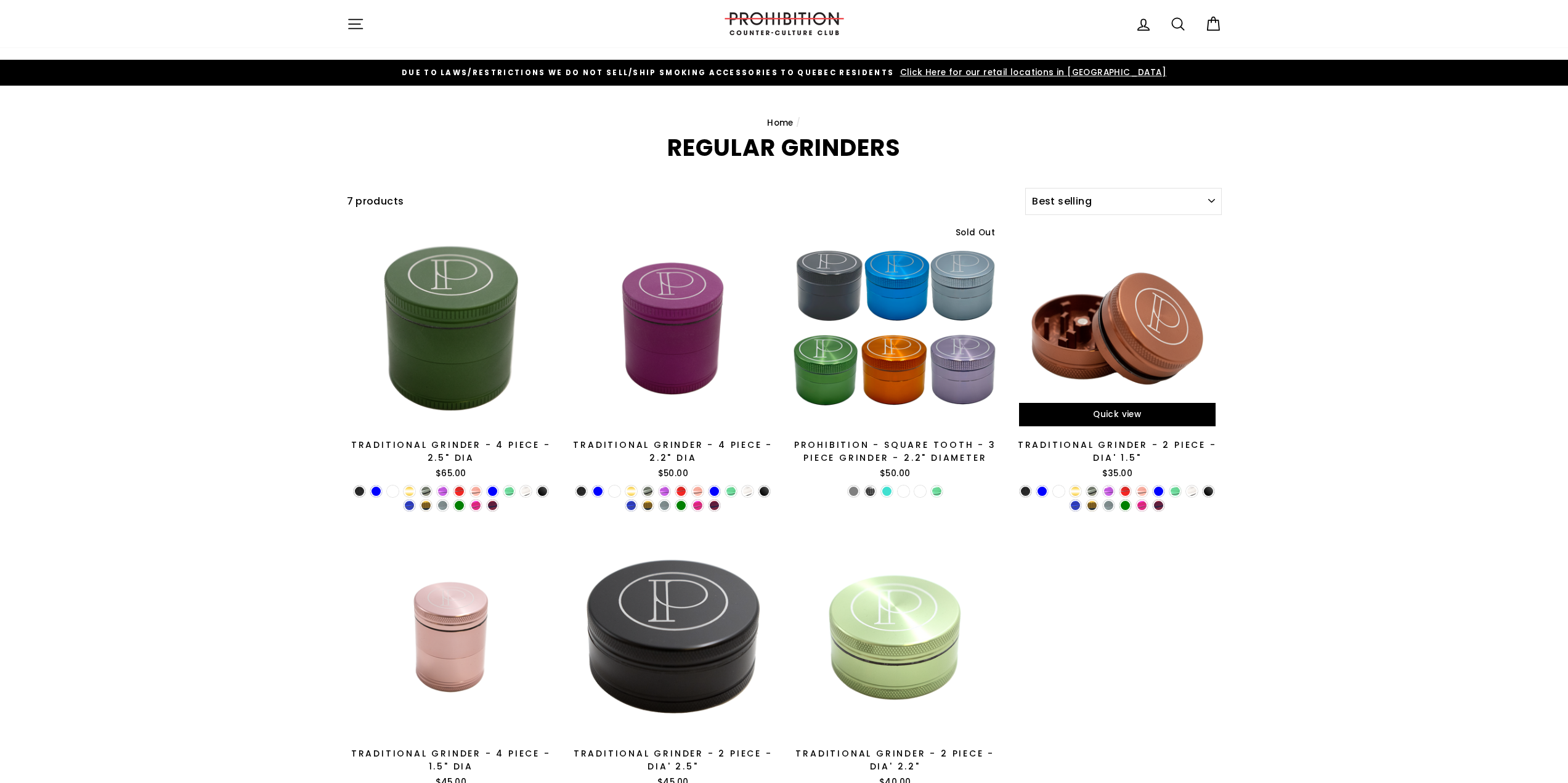
drag, startPoint x: 1044, startPoint y: 485, endPoint x: 1099, endPoint y: 358, distance: 138.4
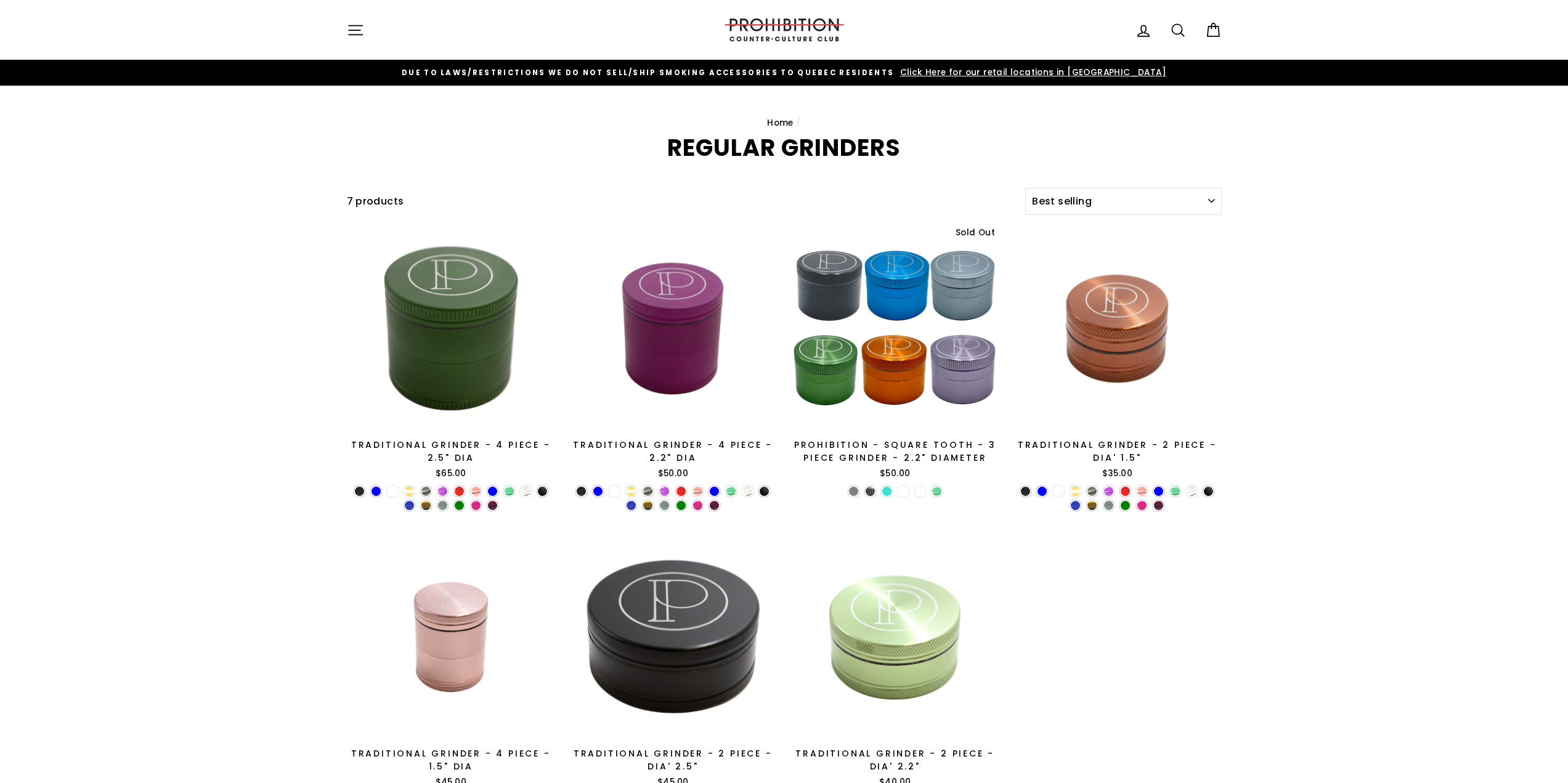
click at [356, 32] on icon "button" at bounding box center [356, 30] width 17 height 17
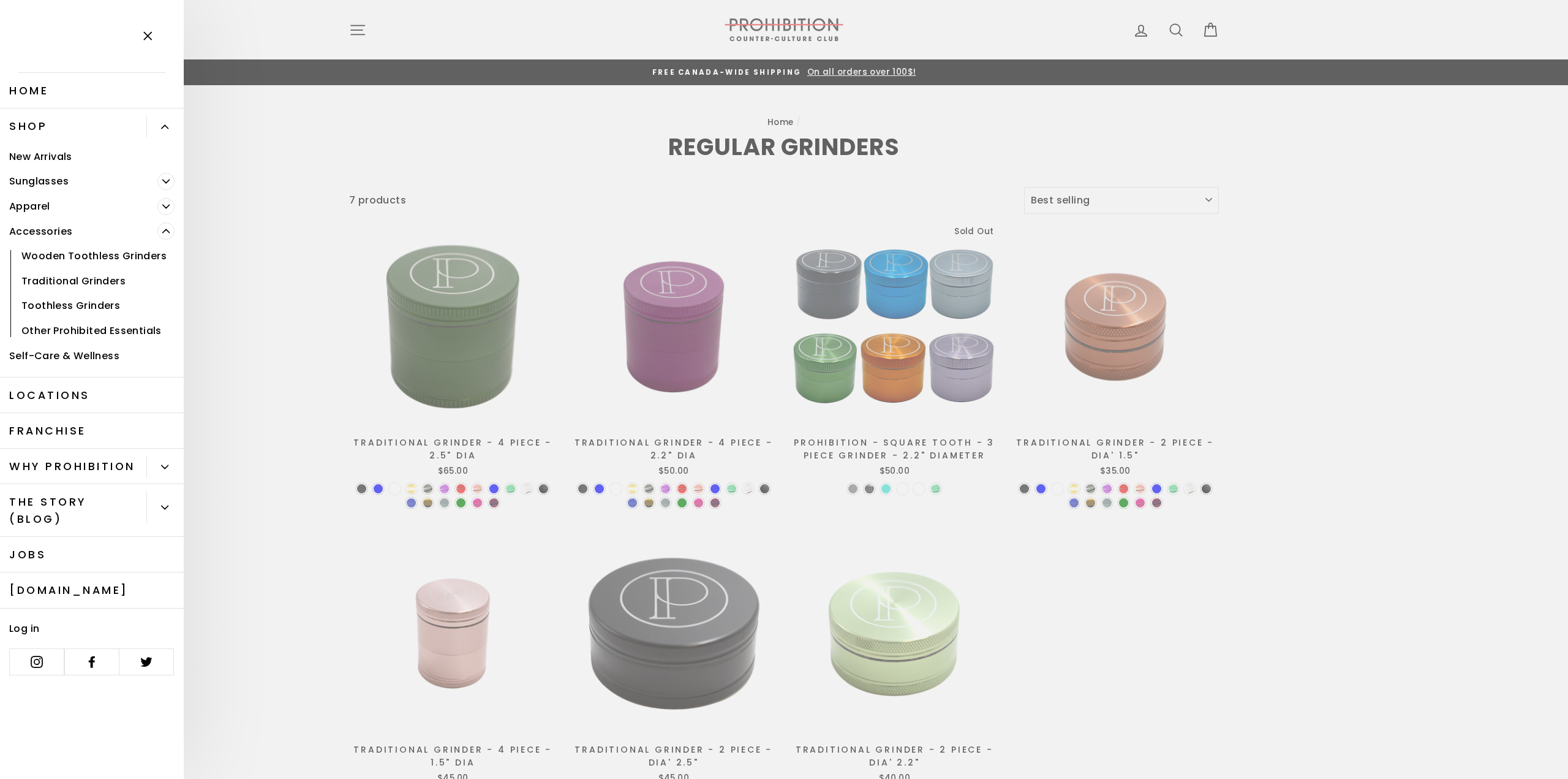
click at [600, 182] on main "Home / REGULAR GRINDERS Filter 7 products Sort Sort Featured Best selling Alpha…" at bounding box center [784, 461] width 1568 height 752
